Goal: Task Accomplishment & Management: Complete application form

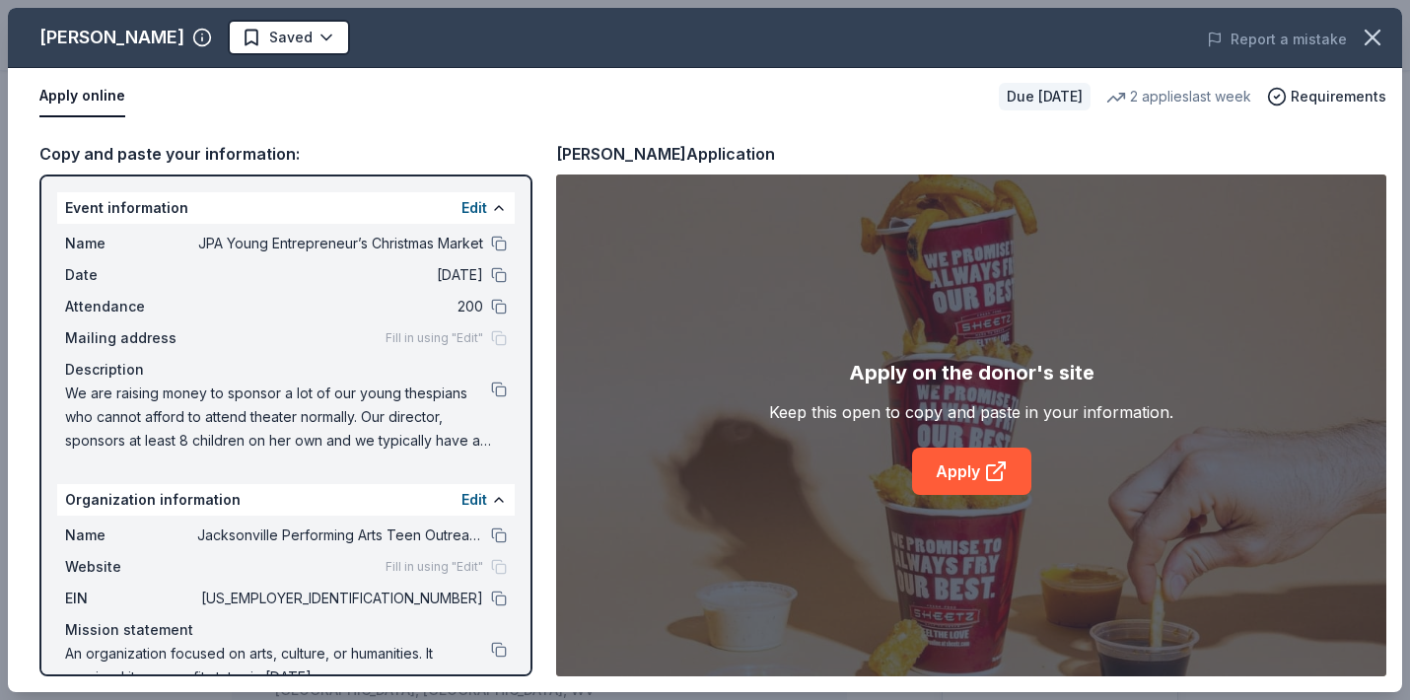
scroll to position [328, 0]
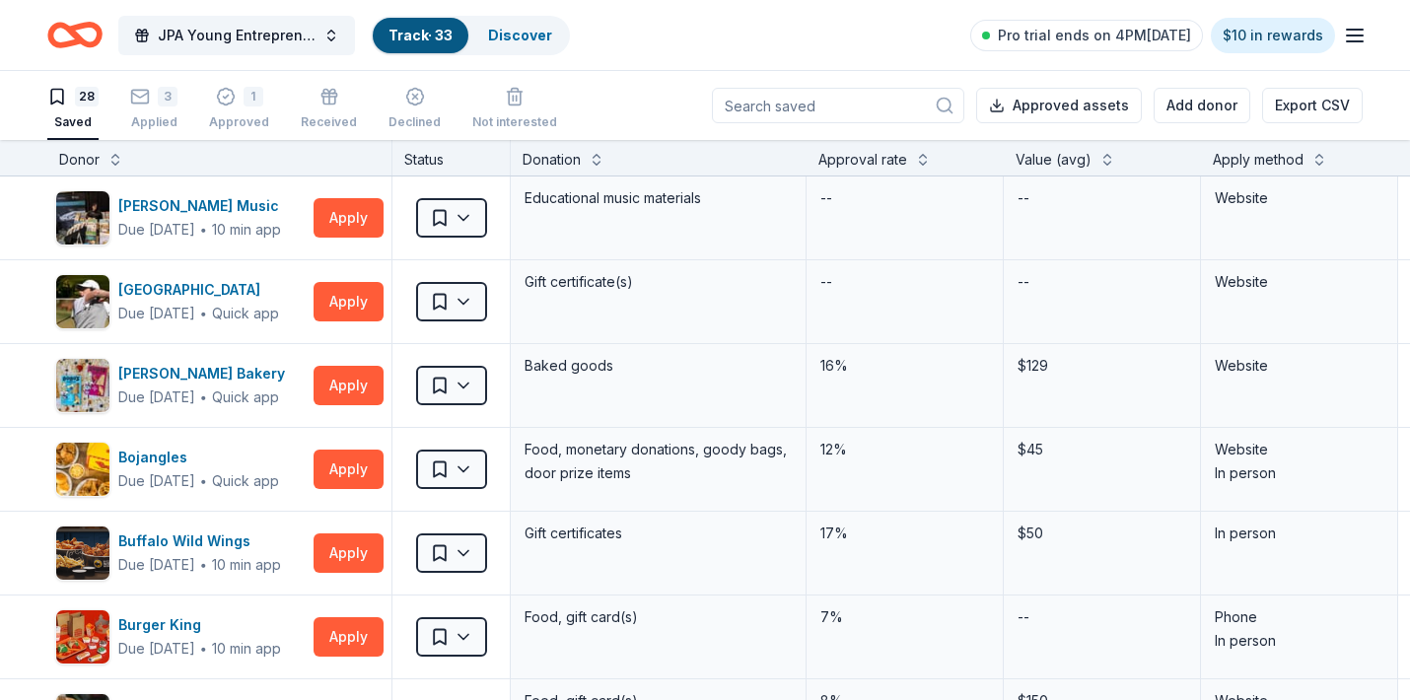
scroll to position [1441, 0]
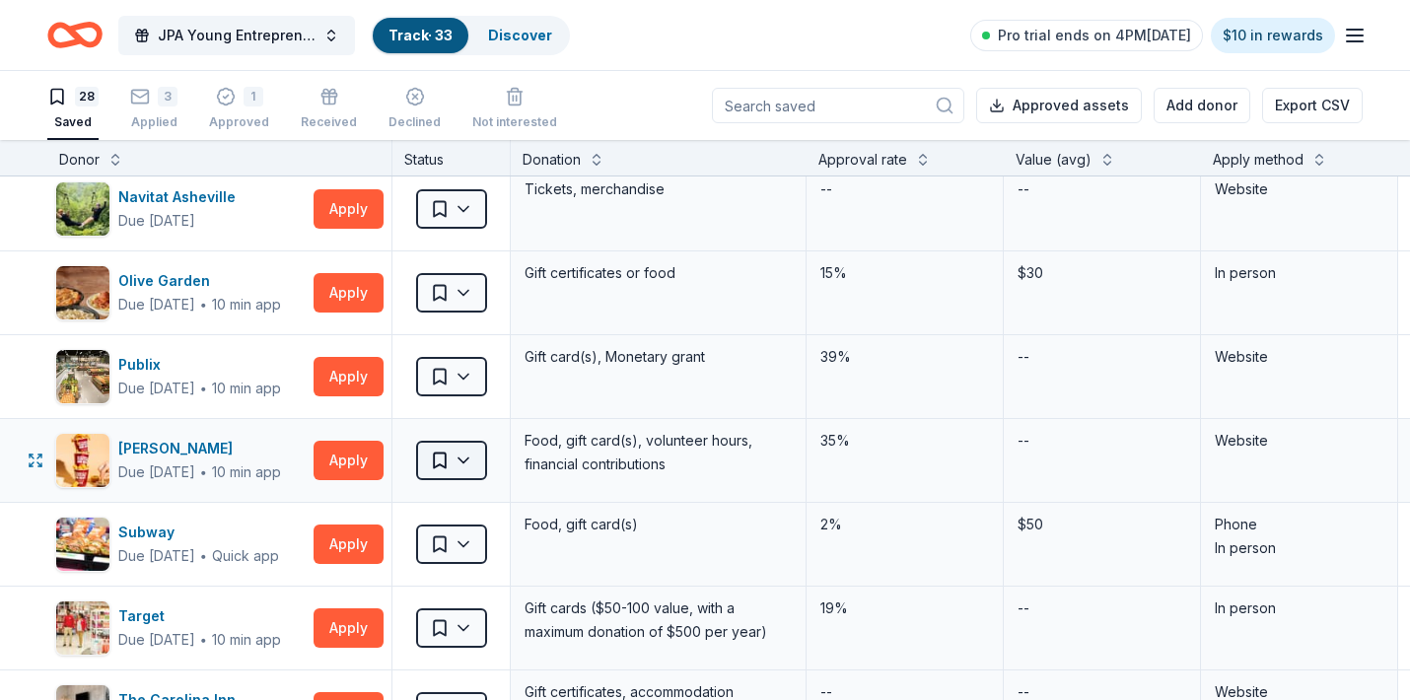
click at [469, 465] on html "JPA Young Entrepreneur’s Christmas Market Track · 33 Discover Pro trial ends on…" at bounding box center [705, 350] width 1410 height 700
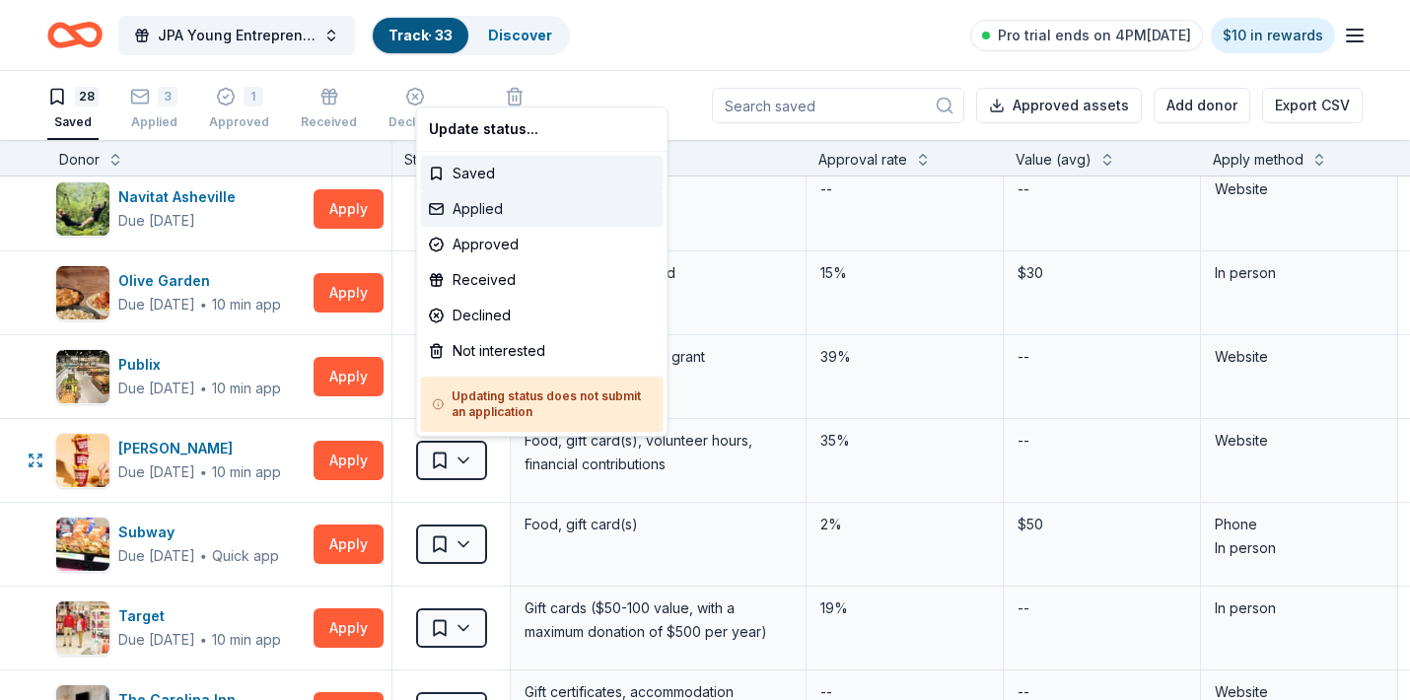
click at [496, 208] on div "Applied" at bounding box center [542, 208] width 243 height 35
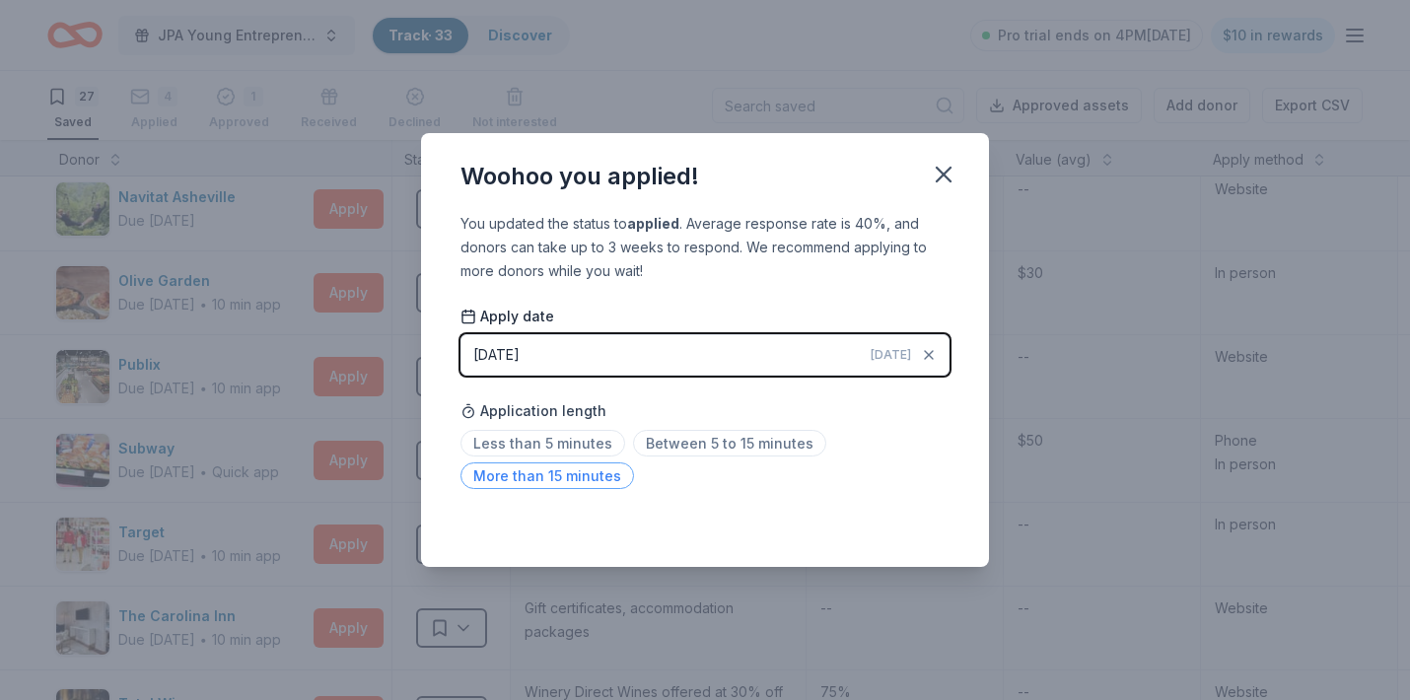
click at [592, 473] on span "More than 15 minutes" at bounding box center [547, 475] width 174 height 27
click at [949, 179] on icon "button" at bounding box center [944, 175] width 14 height 14
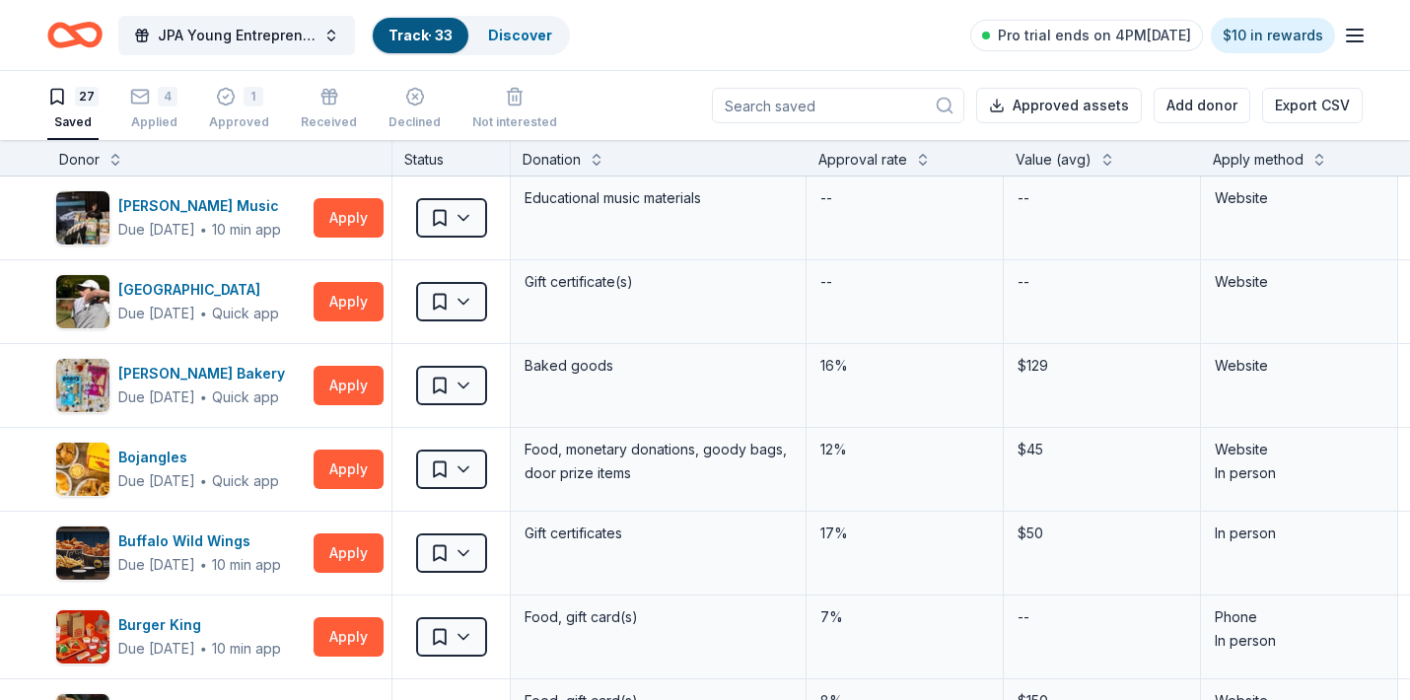
scroll to position [0, 0]
click at [355, 388] on button "Apply" at bounding box center [348, 385] width 70 height 39
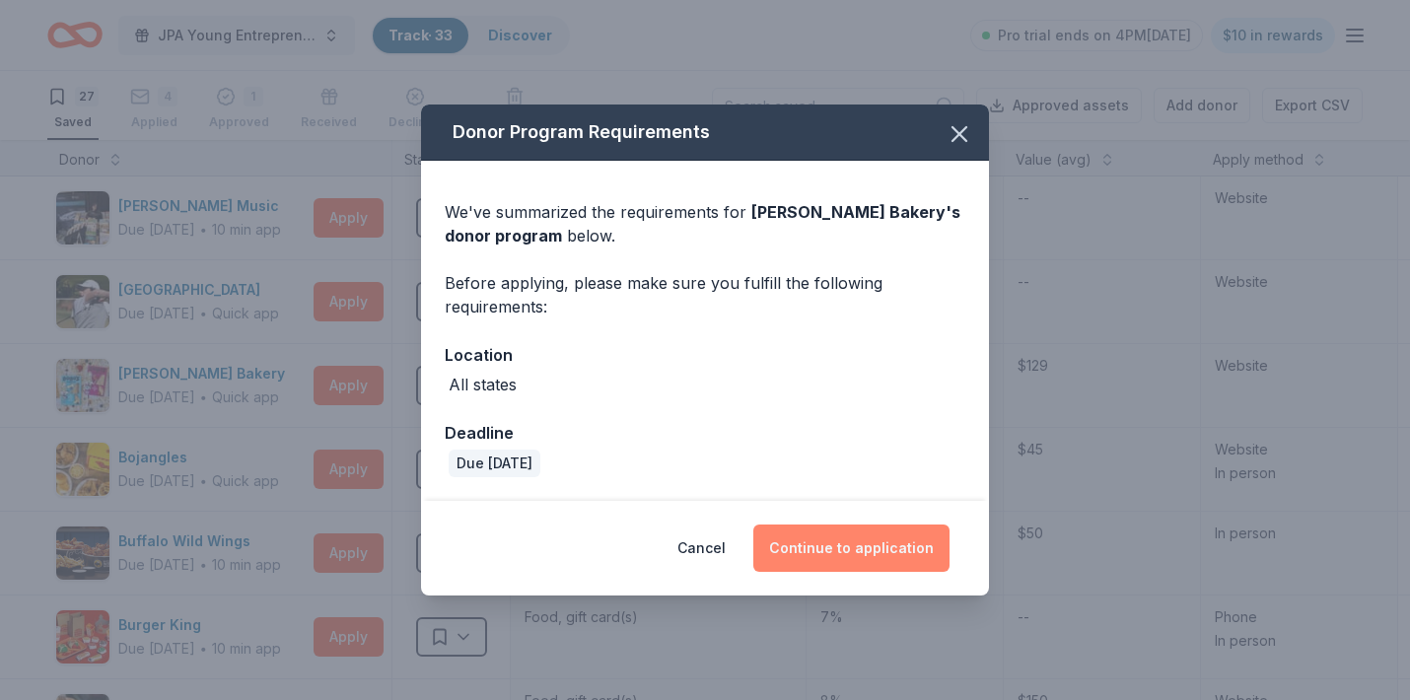
click at [818, 542] on button "Continue to application" at bounding box center [851, 547] width 196 height 47
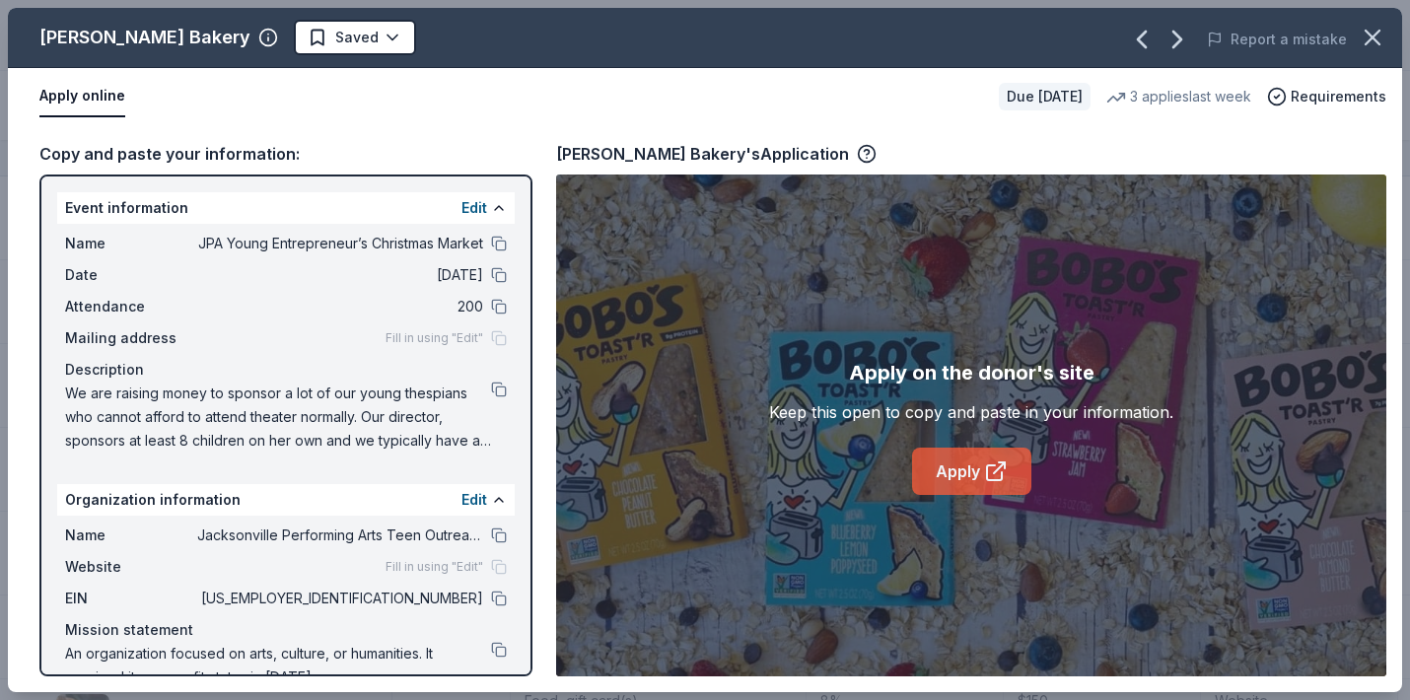
click at [987, 470] on icon at bounding box center [994, 472] width 15 height 15
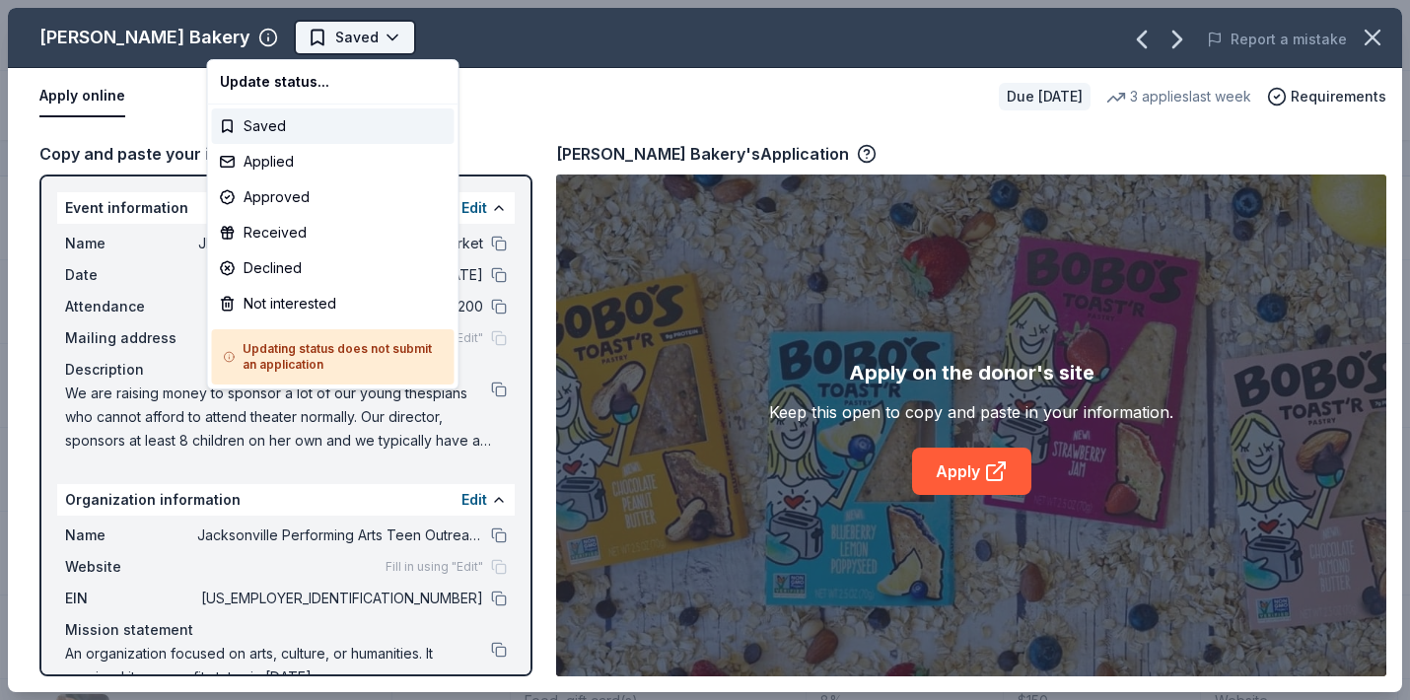
click at [302, 40] on html "JPA Young Entrepreneur’s Christmas Market Track · 33 Discover Pro trial ends on…" at bounding box center [705, 350] width 1410 height 700
click at [272, 159] on div "Applied" at bounding box center [333, 161] width 243 height 35
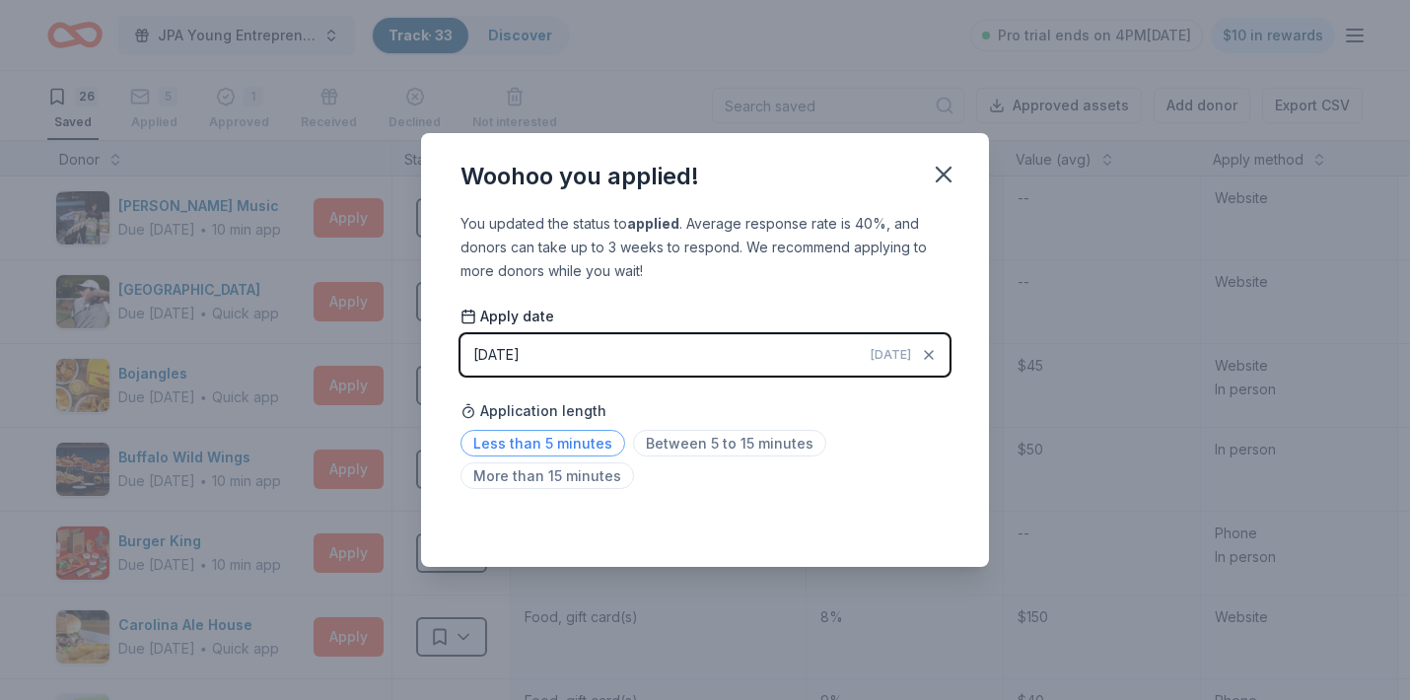
click at [550, 444] on span "Less than 5 minutes" at bounding box center [542, 443] width 165 height 27
click at [945, 170] on icon "button" at bounding box center [944, 175] width 28 height 28
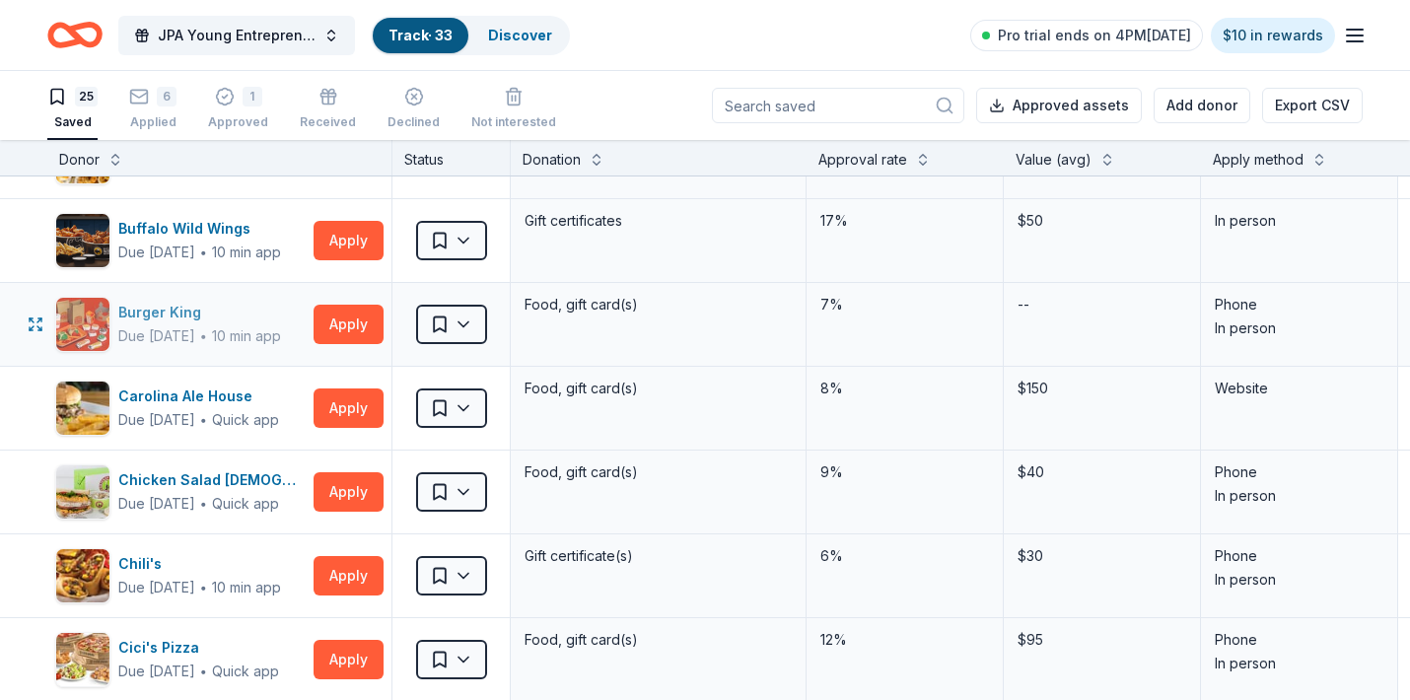
scroll to position [167, 0]
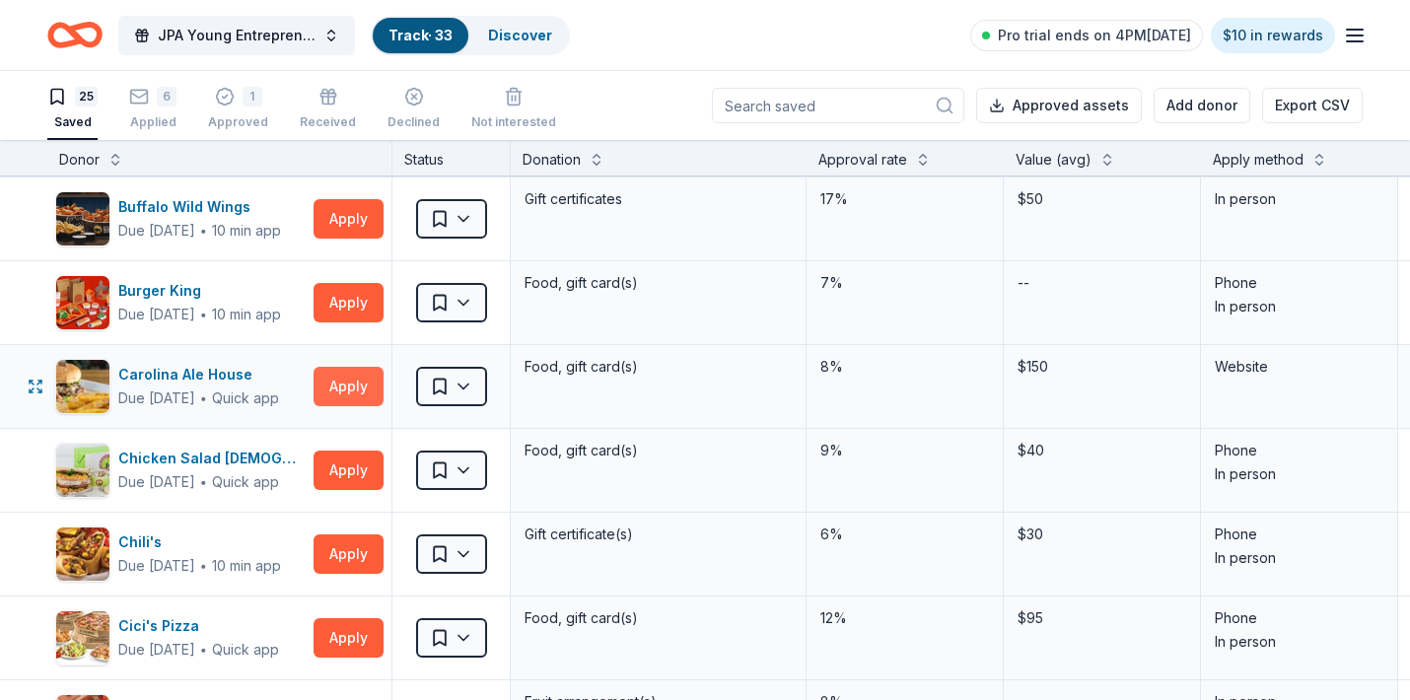
click at [340, 378] on button "Apply" at bounding box center [348, 386] width 70 height 39
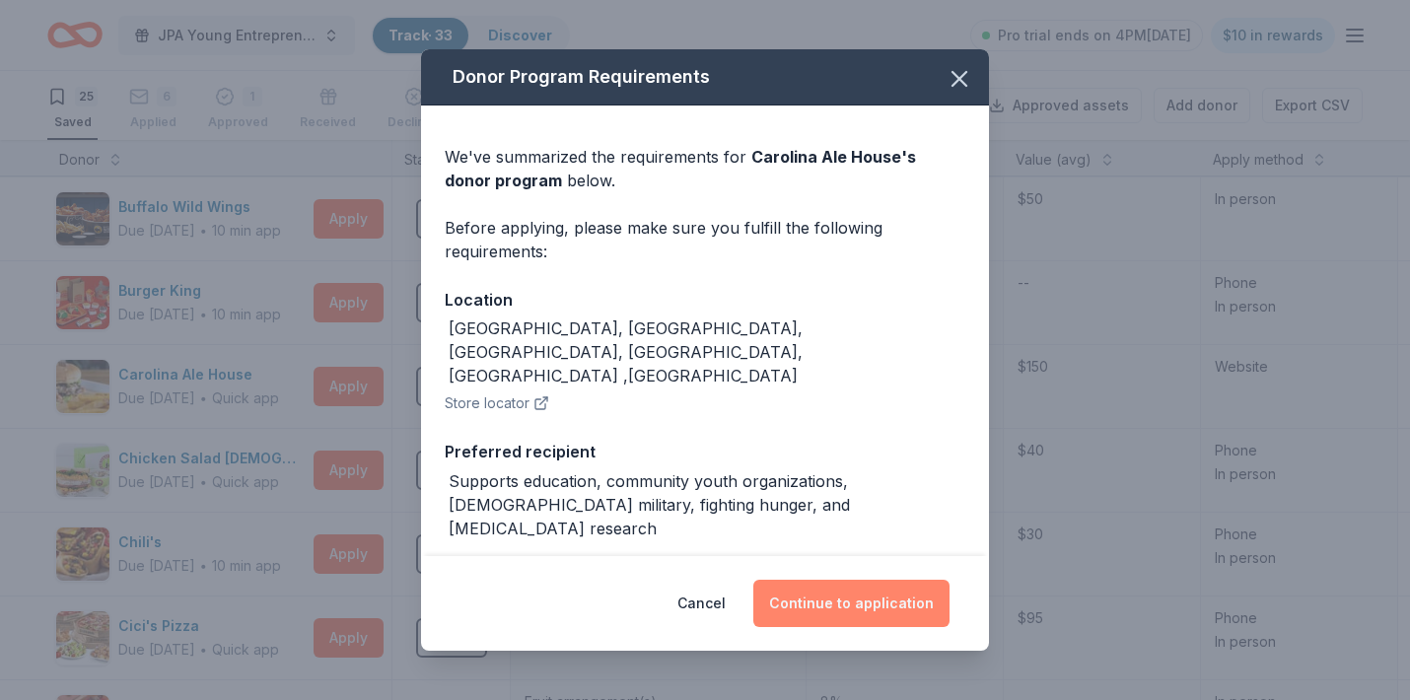
click at [873, 593] on button "Continue to application" at bounding box center [851, 603] width 196 height 47
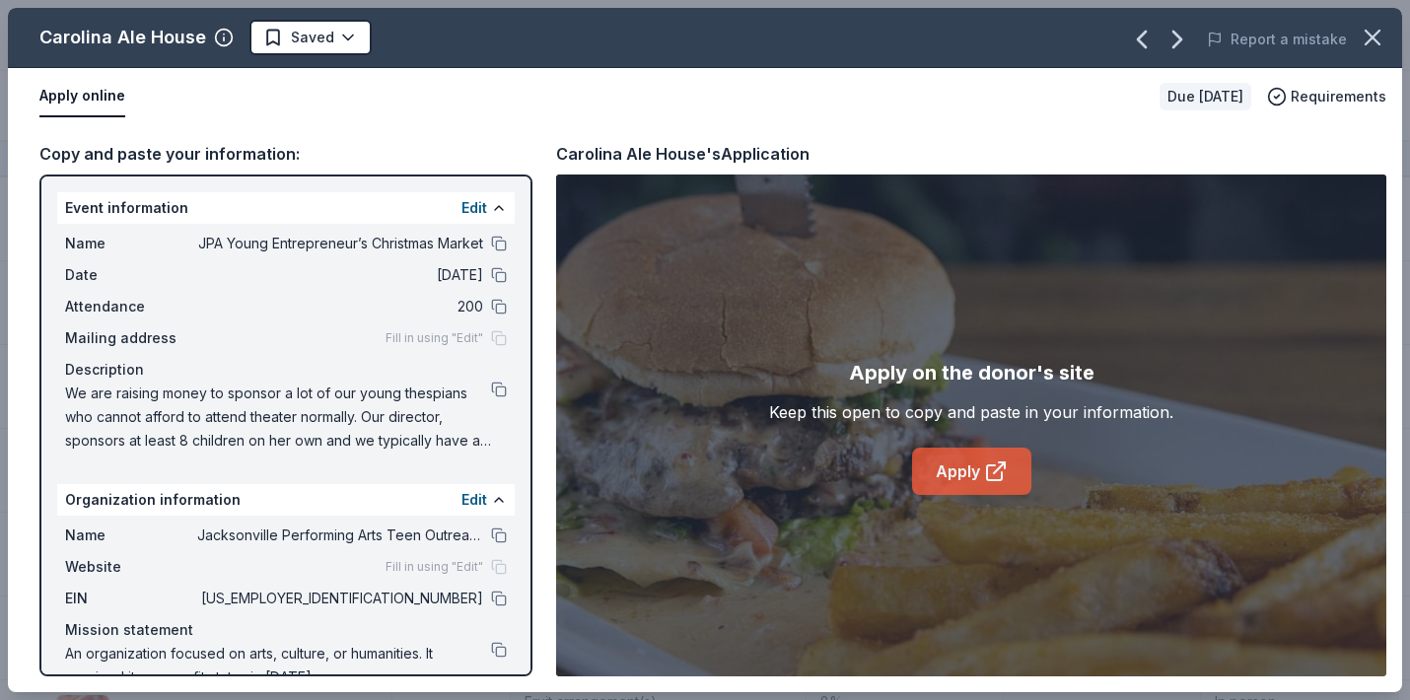
click at [987, 461] on icon at bounding box center [996, 471] width 24 height 24
click at [499, 593] on button at bounding box center [499, 599] width 16 height 16
click at [330, 46] on html "JPA Young Entrepreneur’s Christmas Market Track · 33 Discover Pro trial ends on…" at bounding box center [705, 350] width 1410 height 700
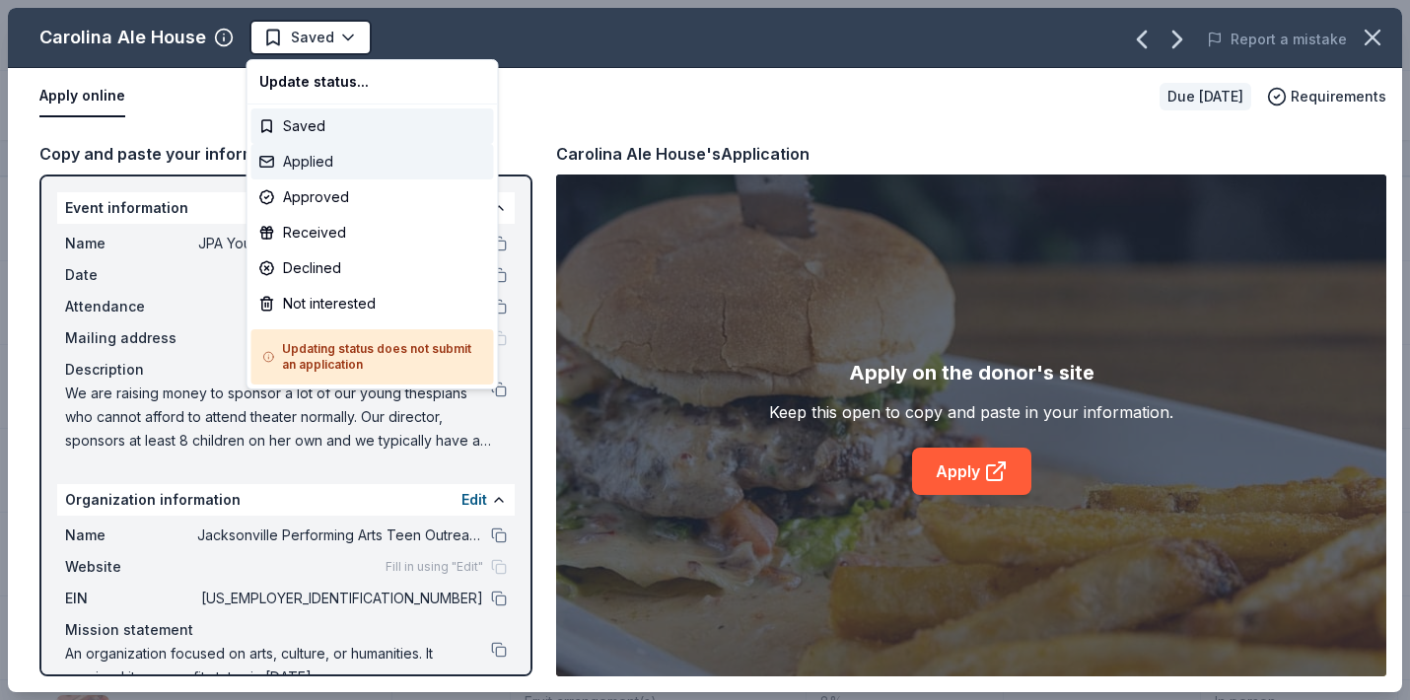
click at [307, 159] on div "Applied" at bounding box center [372, 161] width 243 height 35
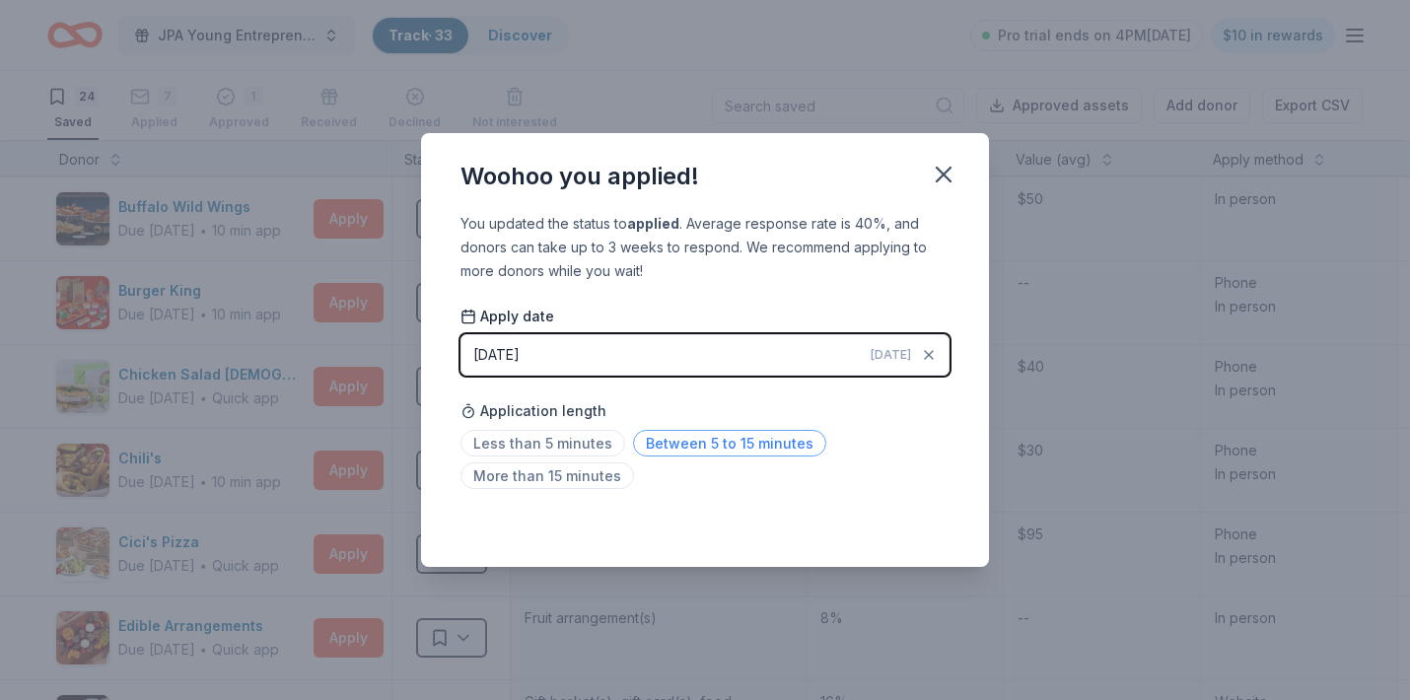
click at [670, 450] on span "Between 5 to 15 minutes" at bounding box center [729, 443] width 193 height 27
click at [940, 174] on icon "button" at bounding box center [944, 175] width 28 height 28
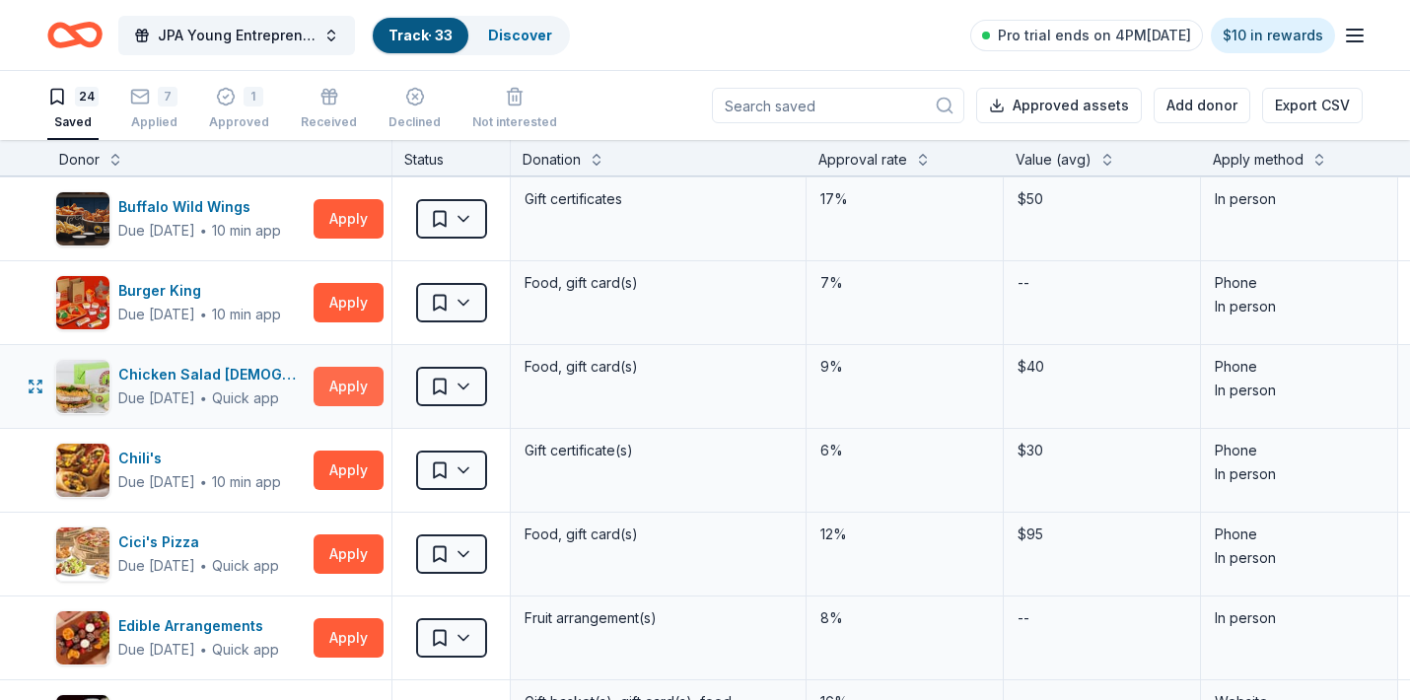
click at [352, 388] on button "Apply" at bounding box center [348, 386] width 70 height 39
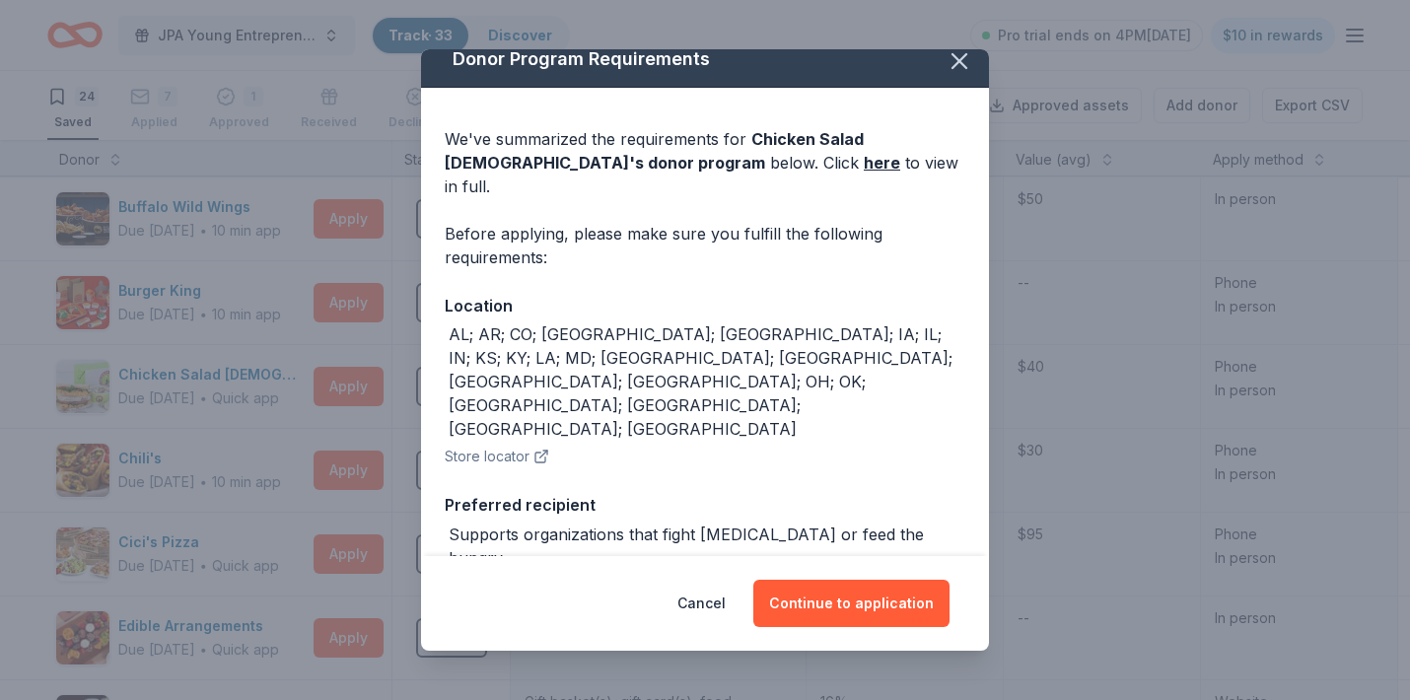
scroll to position [17, 0]
click at [863, 600] on button "Continue to application" at bounding box center [851, 603] width 196 height 47
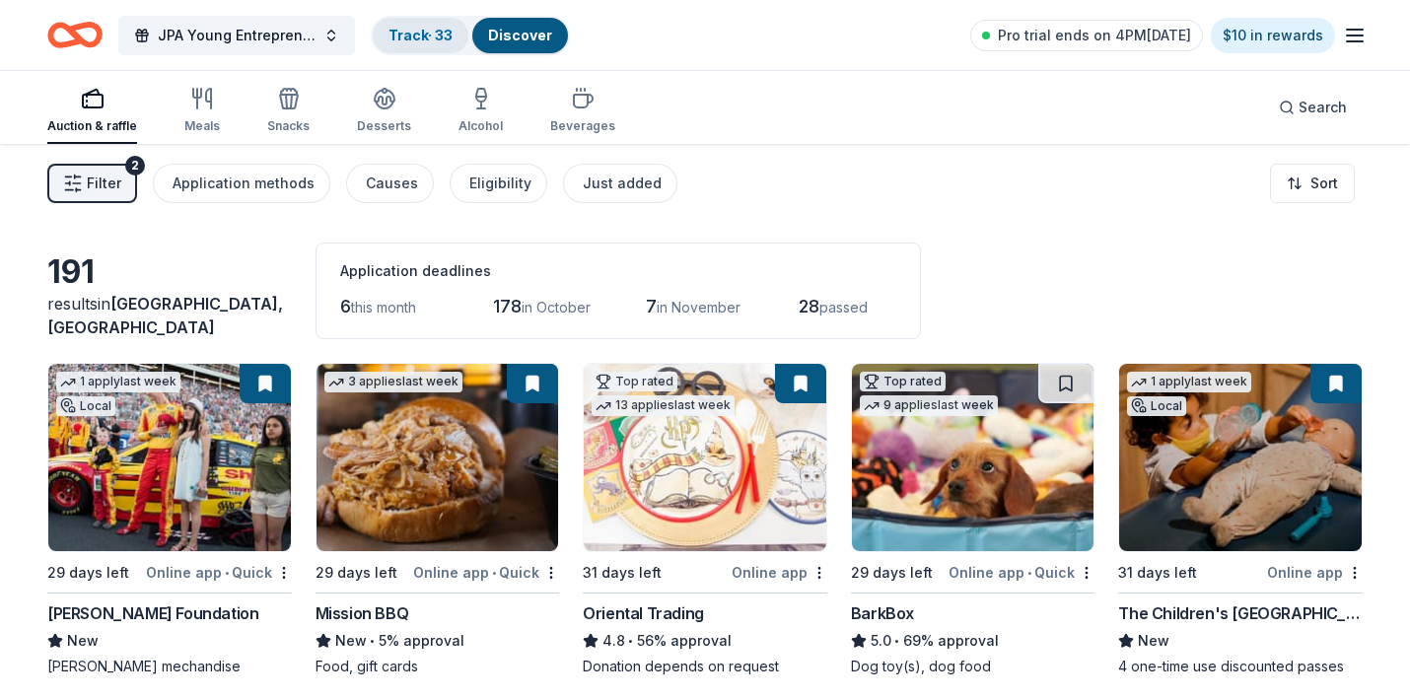
click at [426, 32] on link "Track · 33" at bounding box center [420, 35] width 64 height 17
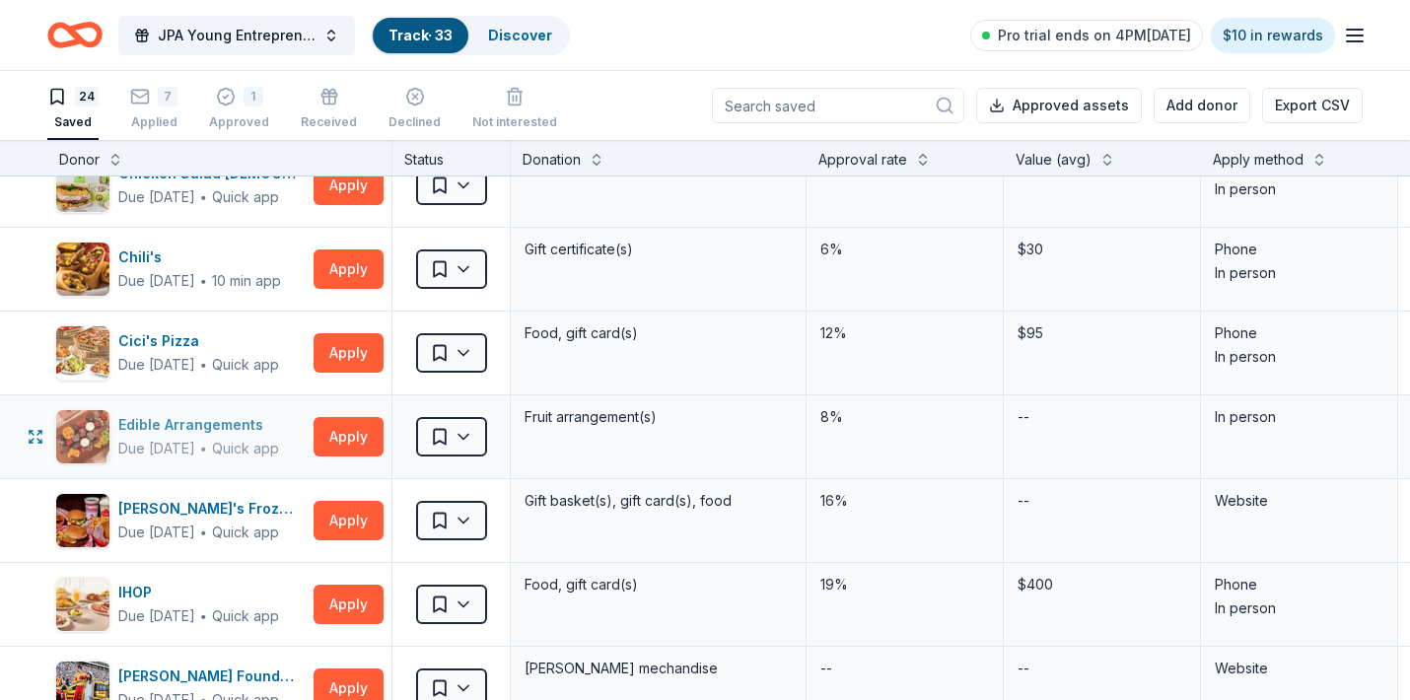
scroll to position [369, 0]
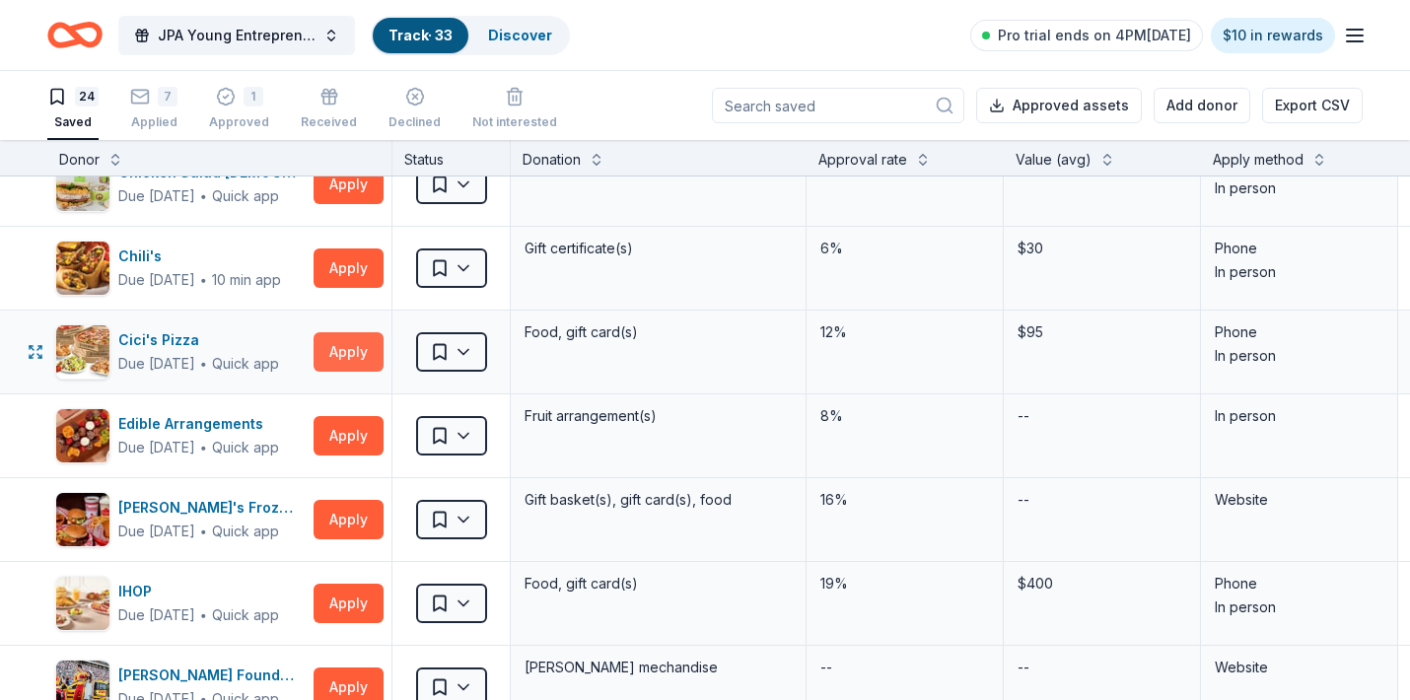
click at [350, 361] on button "Apply" at bounding box center [348, 351] width 70 height 39
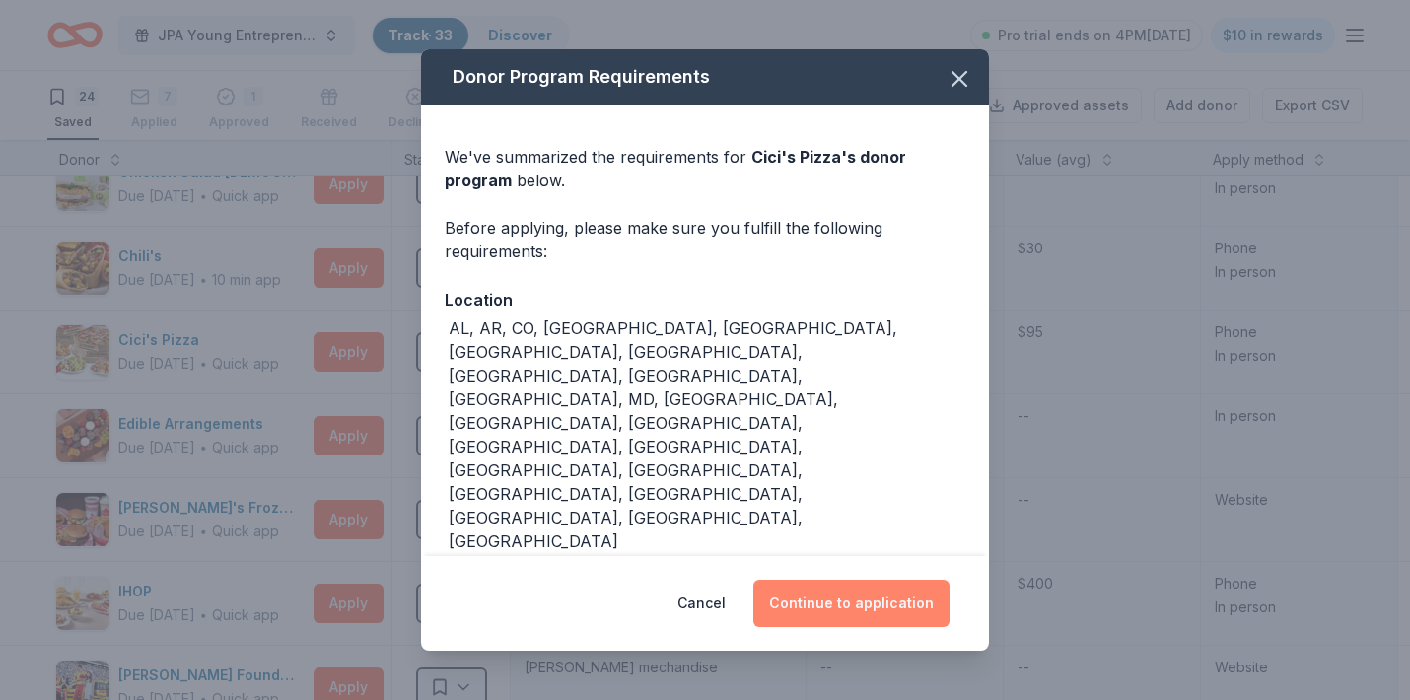
click at [883, 580] on button "Continue to application" at bounding box center [851, 603] width 196 height 47
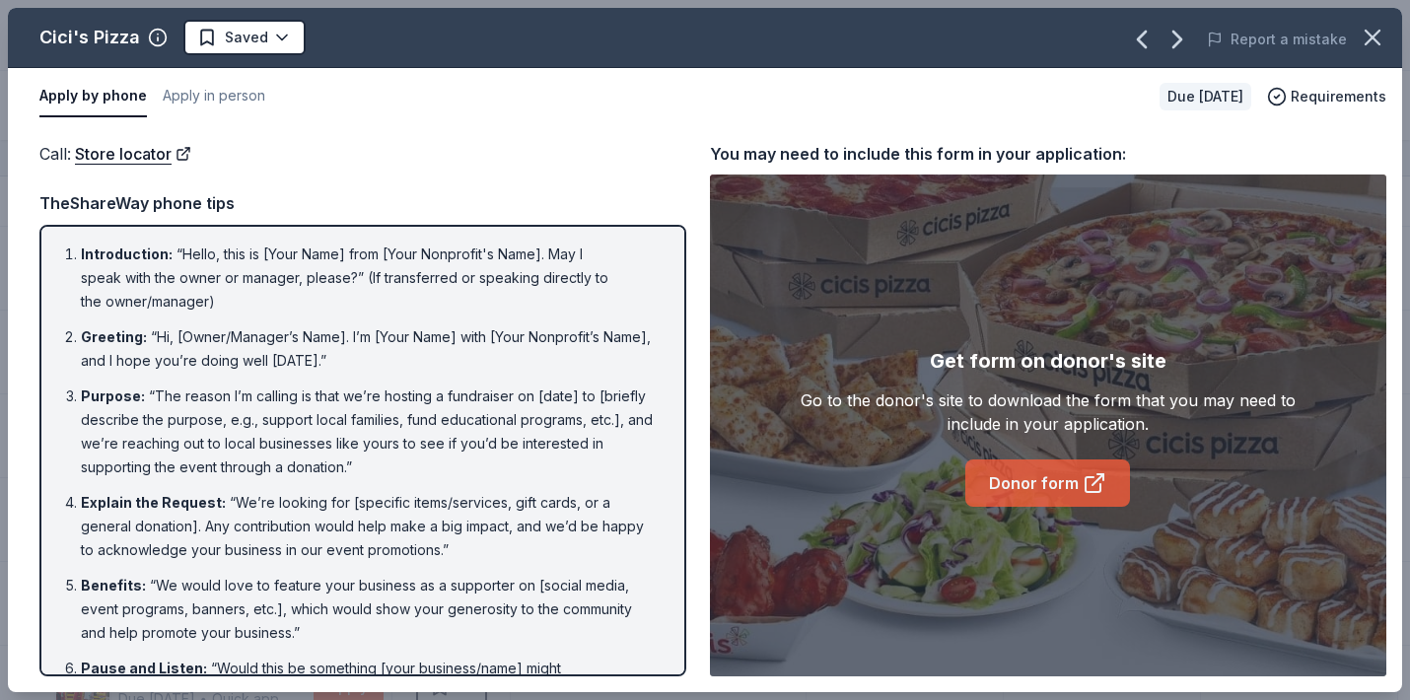
click at [1043, 492] on link "Donor form" at bounding box center [1047, 482] width 165 height 47
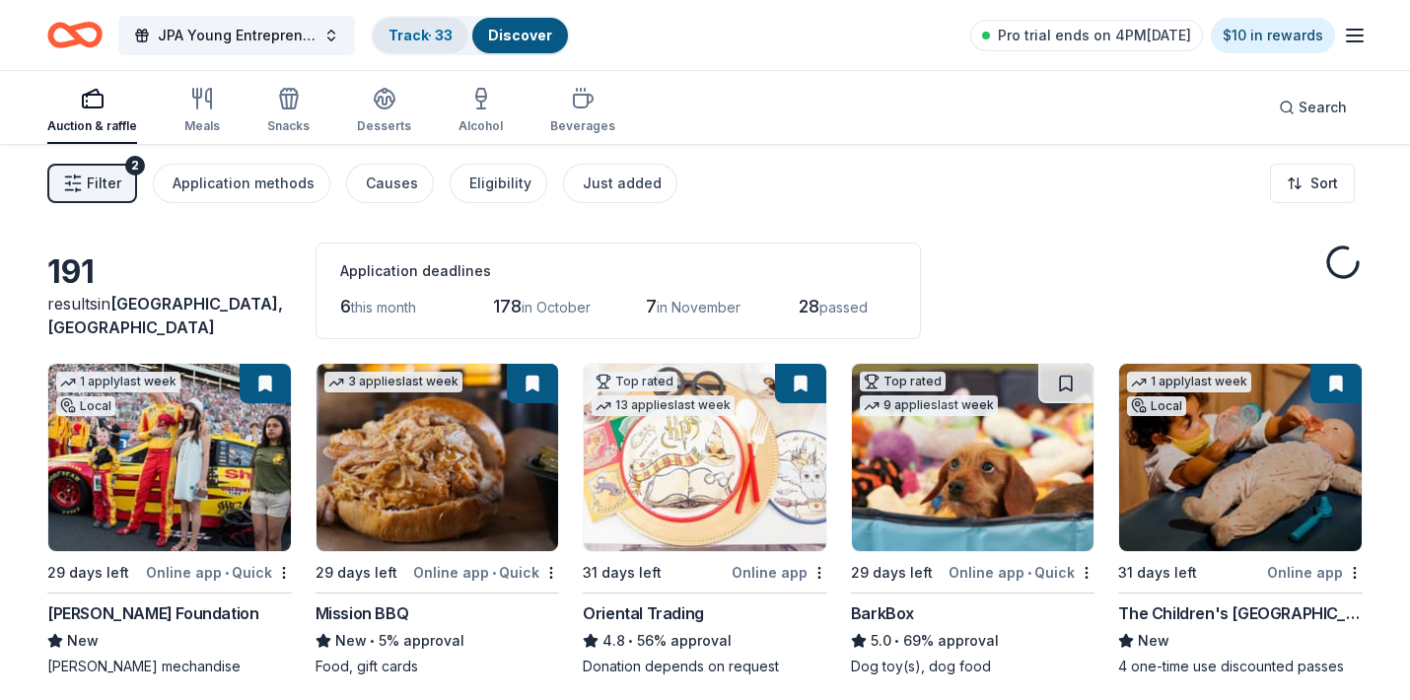
click at [425, 36] on link "Track · 33" at bounding box center [420, 35] width 64 height 17
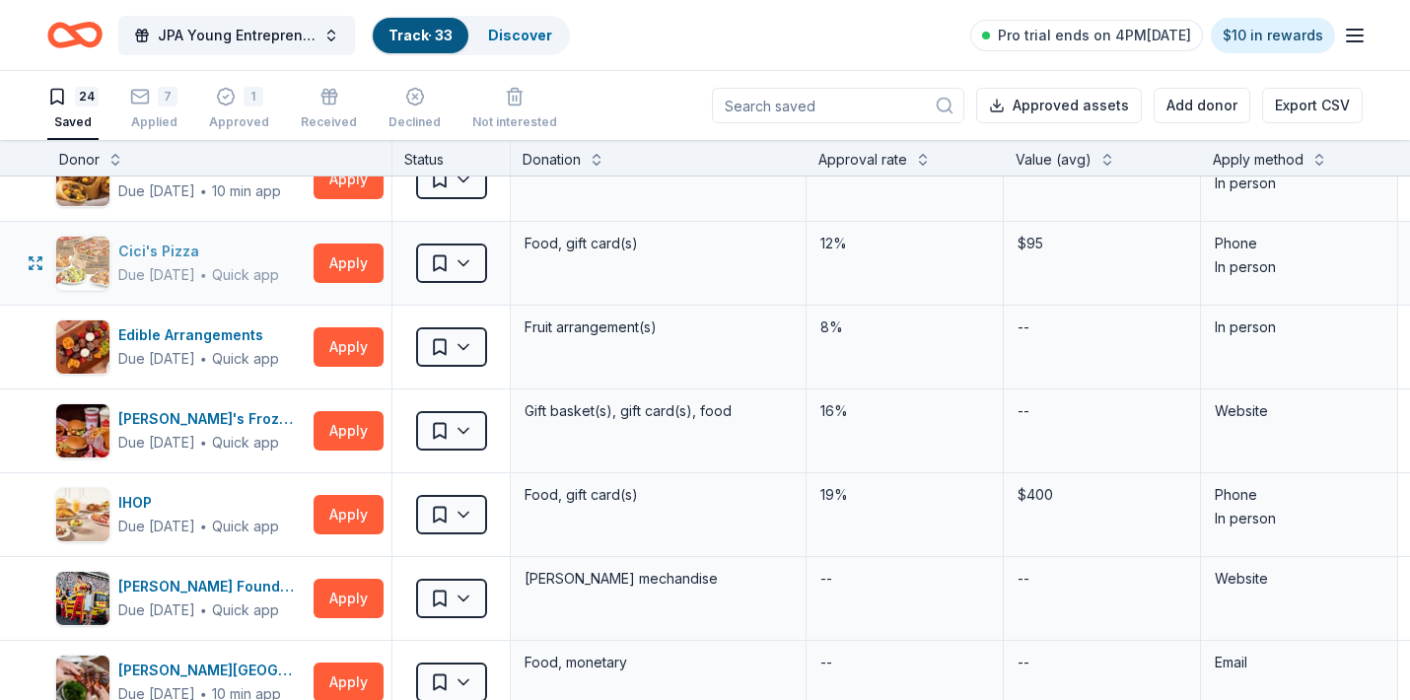
scroll to position [471, 0]
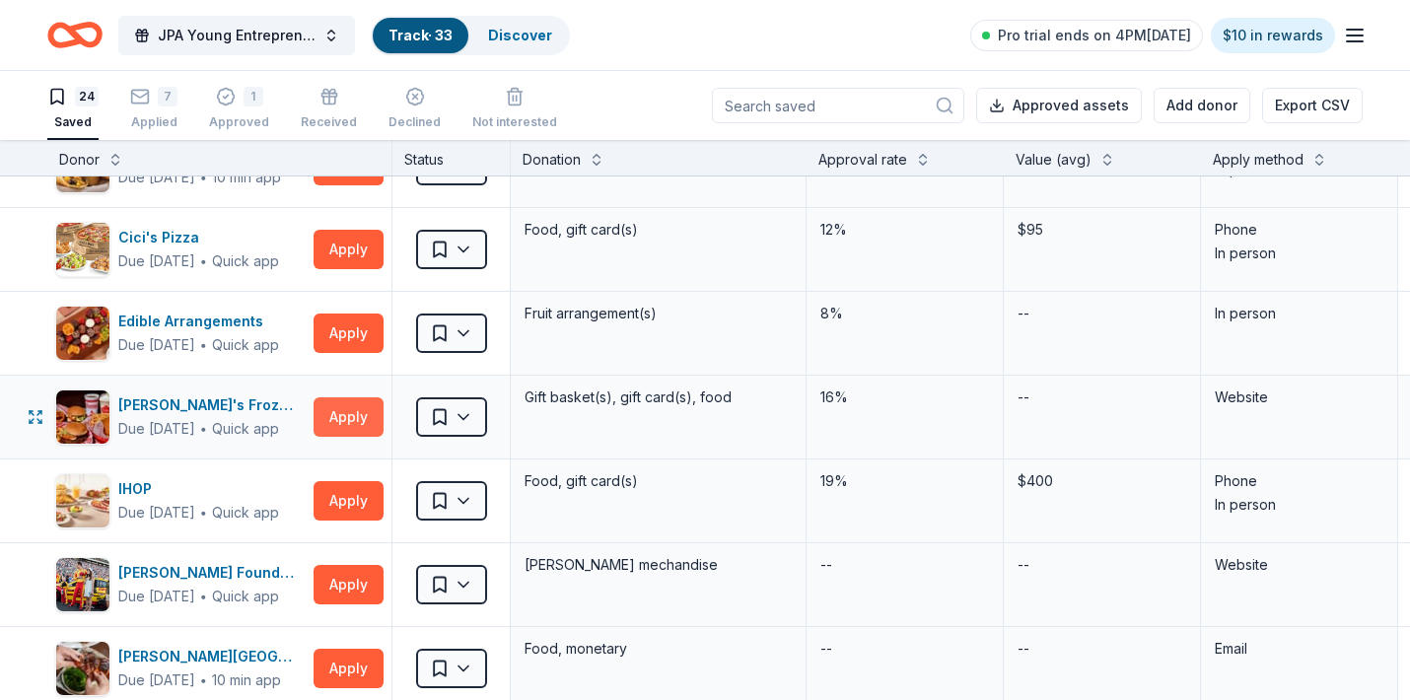
click at [351, 413] on button "Apply" at bounding box center [348, 416] width 70 height 39
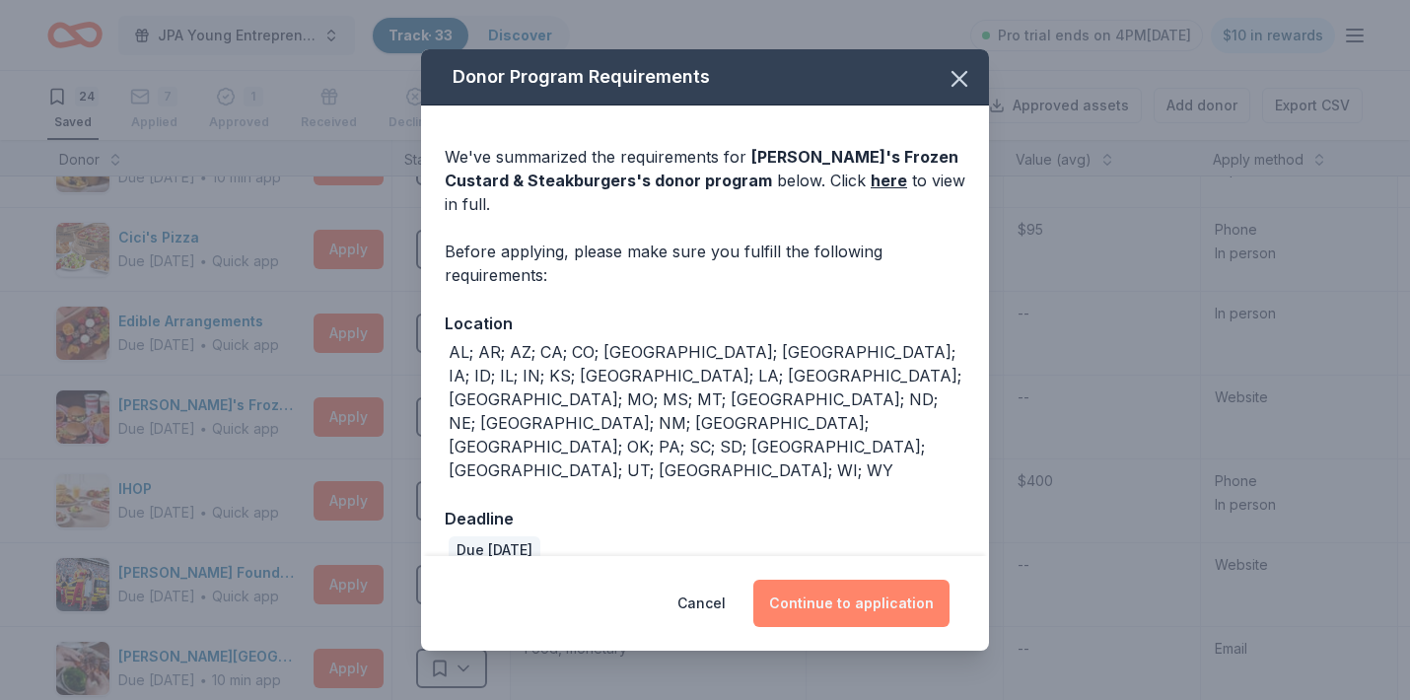
click at [838, 580] on button "Continue to application" at bounding box center [851, 603] width 196 height 47
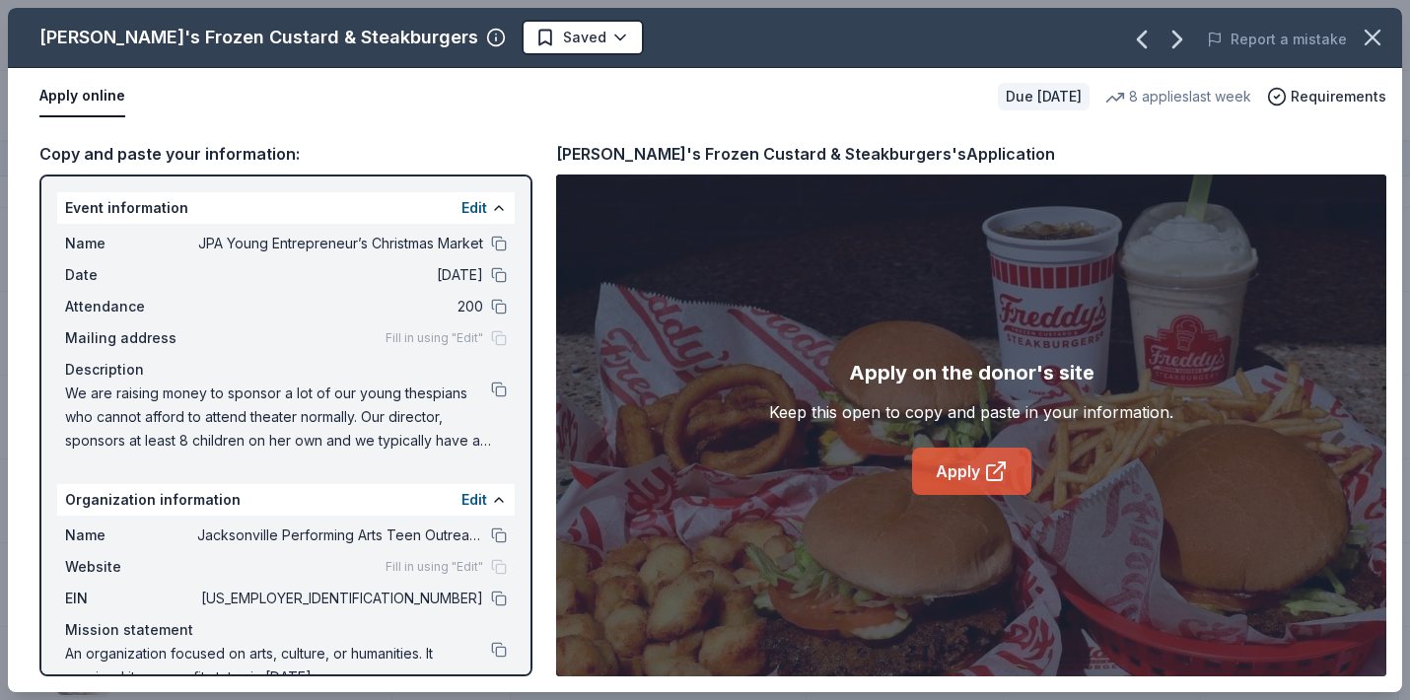
click at [969, 477] on link "Apply" at bounding box center [971, 471] width 119 height 47
